Goal: Task Accomplishment & Management: Use online tool/utility

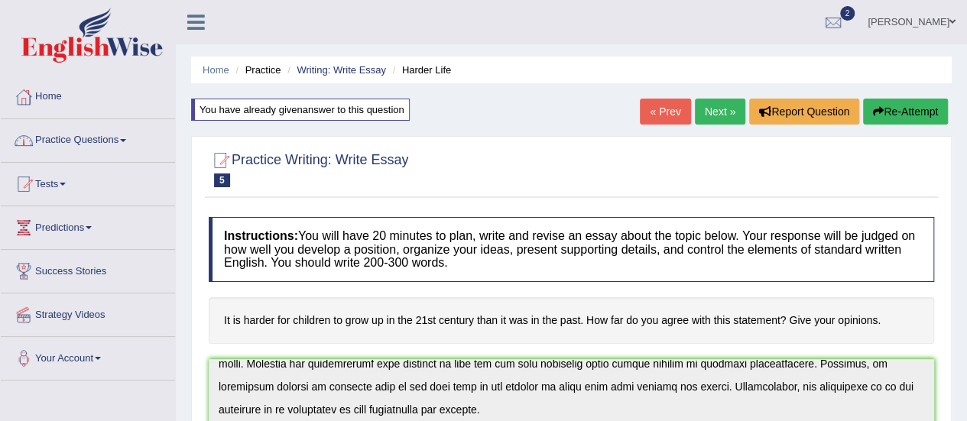
click at [122, 142] on link "Practice Questions" at bounding box center [88, 138] width 174 height 38
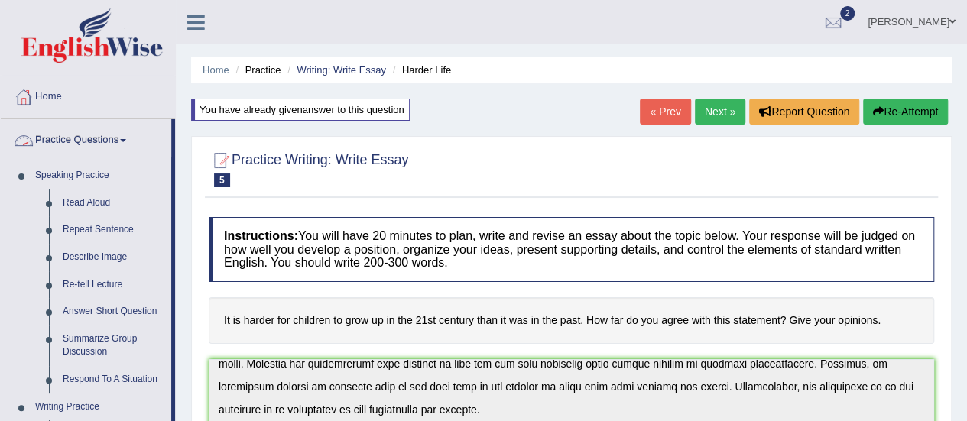
click at [129, 143] on link "Practice Questions" at bounding box center [86, 138] width 170 height 38
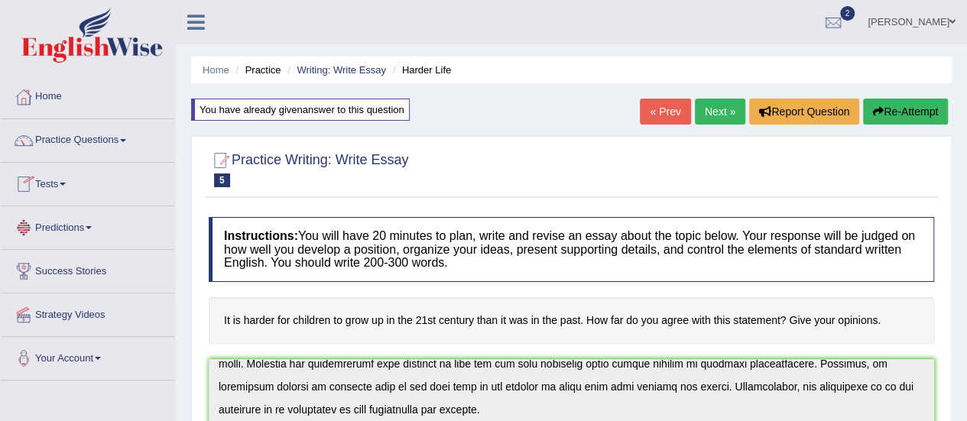
click at [71, 182] on link "Tests" at bounding box center [88, 182] width 174 height 38
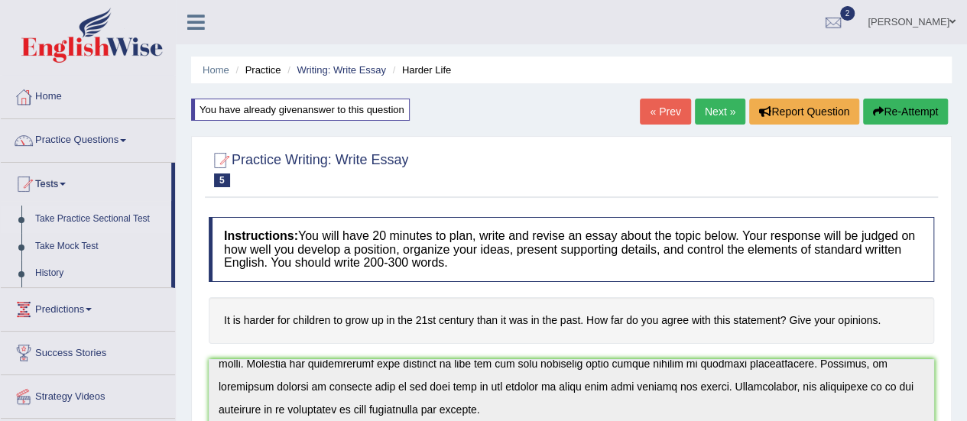
click at [127, 219] on link "Take Practice Sectional Test" at bounding box center [99, 220] width 143 height 28
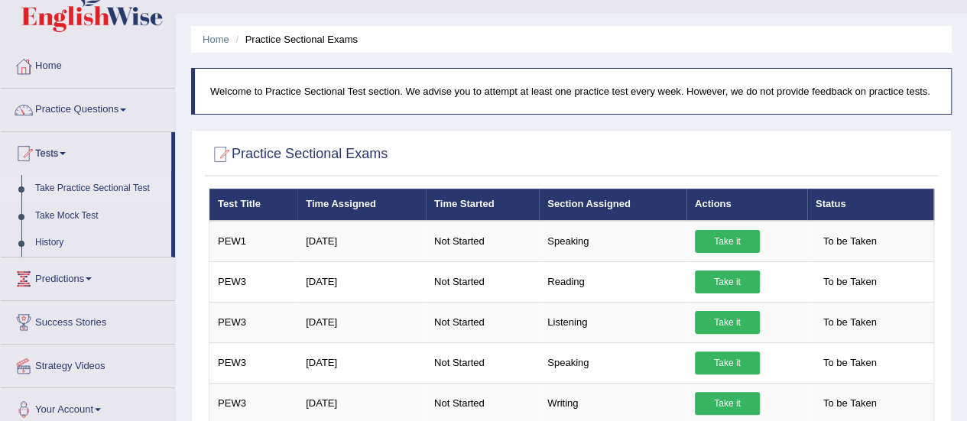
click at [515, 149] on div at bounding box center [571, 154] width 725 height 31
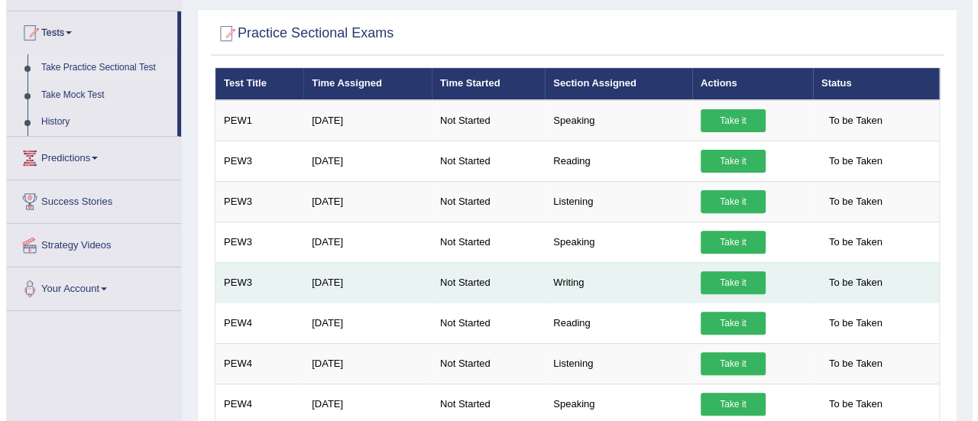
scroll to position [182, 0]
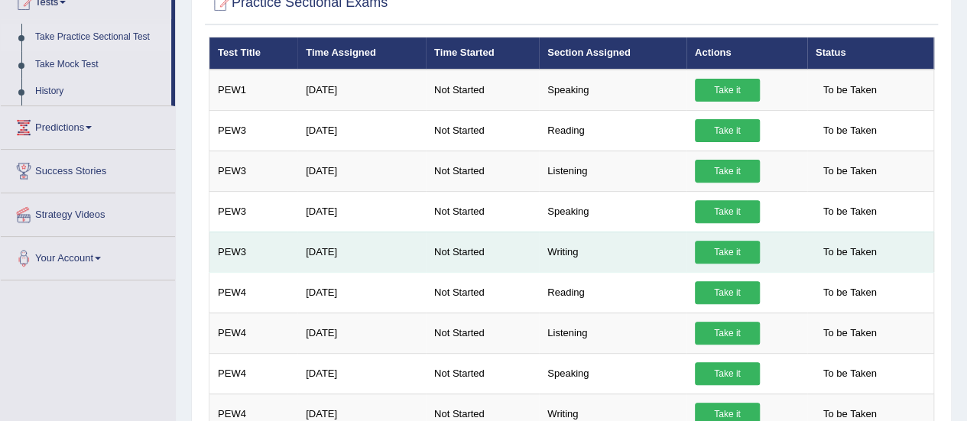
click at [740, 257] on link "Take it" at bounding box center [727, 252] width 65 height 23
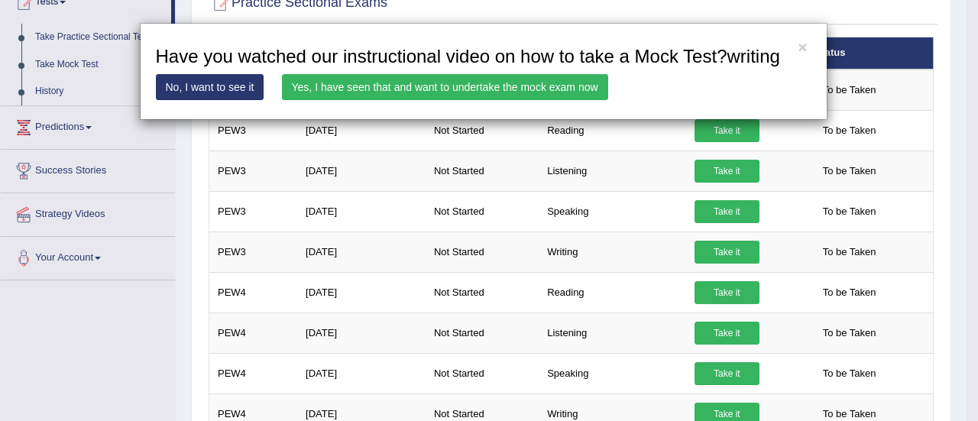
click at [562, 89] on link "Yes, I have seen that and want to undertake the mock exam now" at bounding box center [445, 87] width 326 height 26
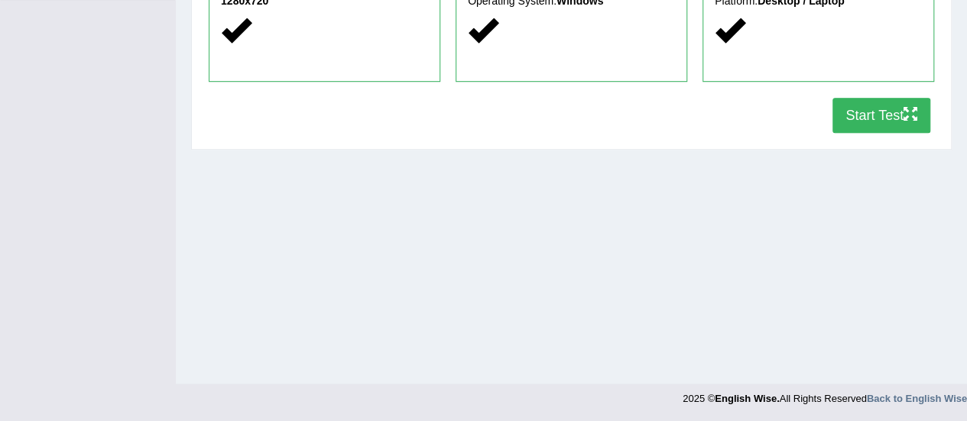
scroll to position [381, 0]
click at [846, 112] on button "Start Test" at bounding box center [881, 115] width 98 height 35
